Goal: Task Accomplishment & Management: Manage account settings

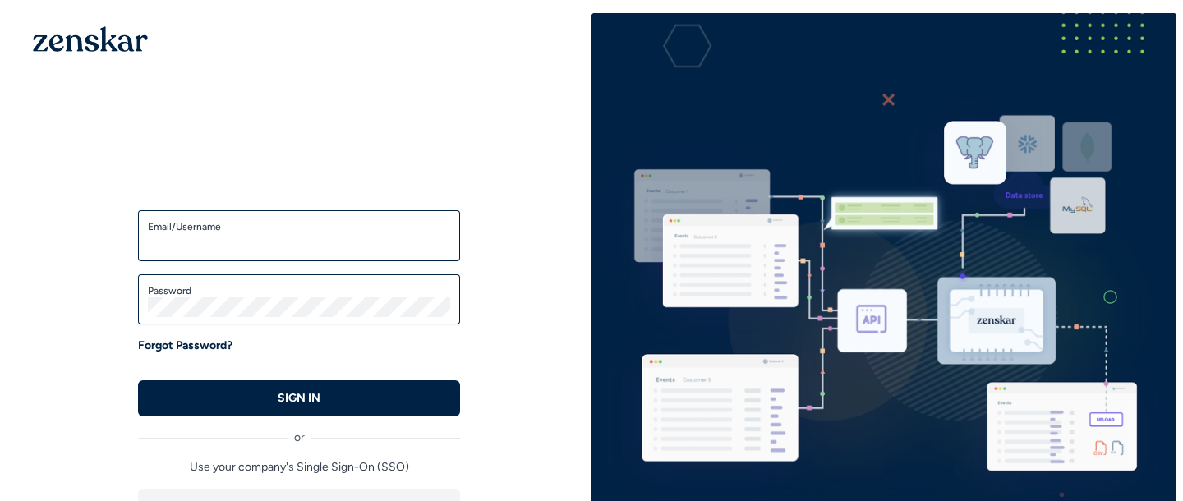
click at [288, 248] on input "Email/Username" at bounding box center [299, 243] width 302 height 20
click at [275, 245] on input "Email/Username" at bounding box center [299, 243] width 302 height 20
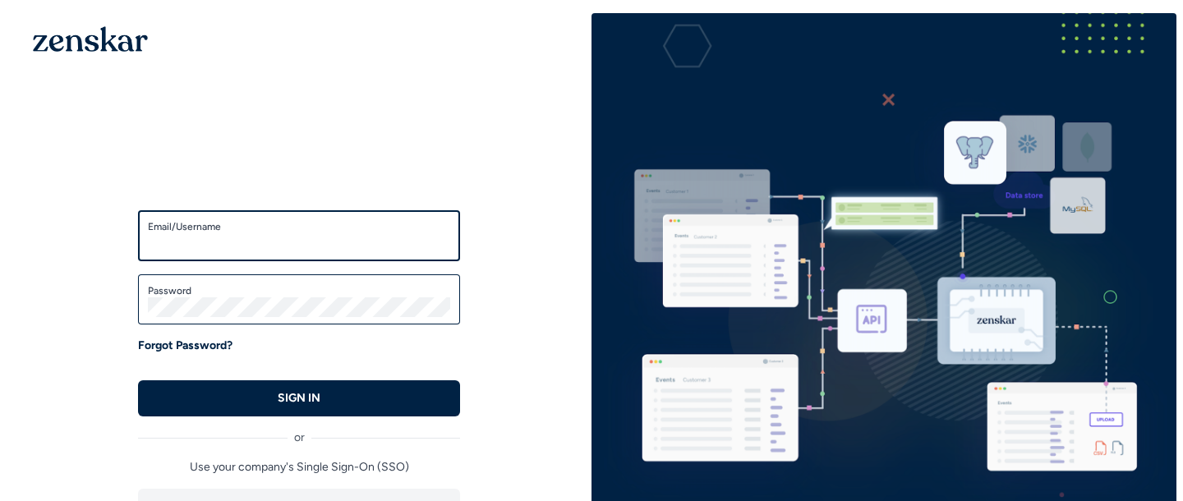
click at [297, 243] on input "Email/Username" at bounding box center [299, 243] width 302 height 20
type input "**********"
click at [138, 380] on button "SIGN IN" at bounding box center [299, 398] width 322 height 36
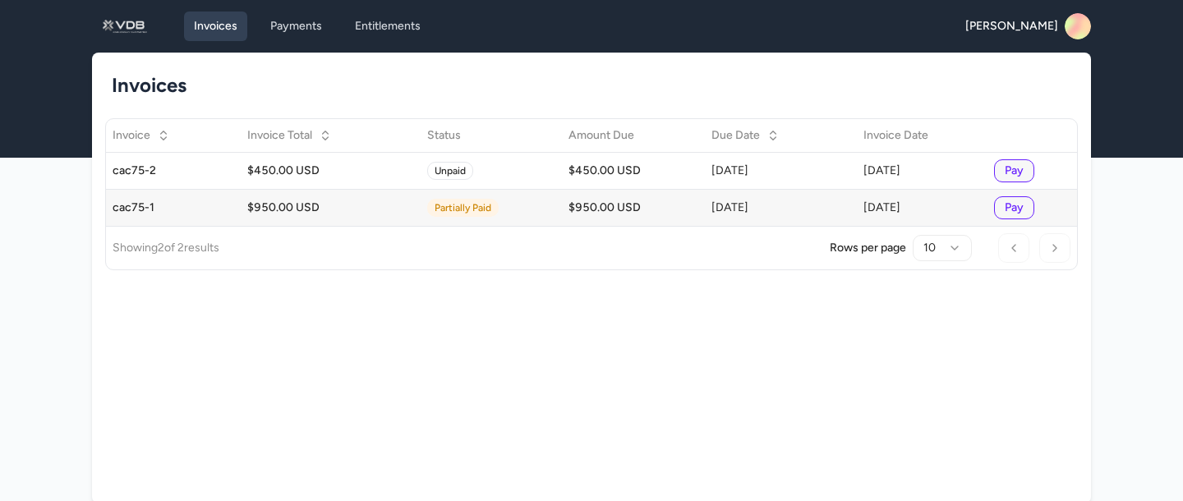
click at [1028, 210] on button "Pay" at bounding box center [1014, 207] width 40 height 23
